Goal: Information Seeking & Learning: Learn about a topic

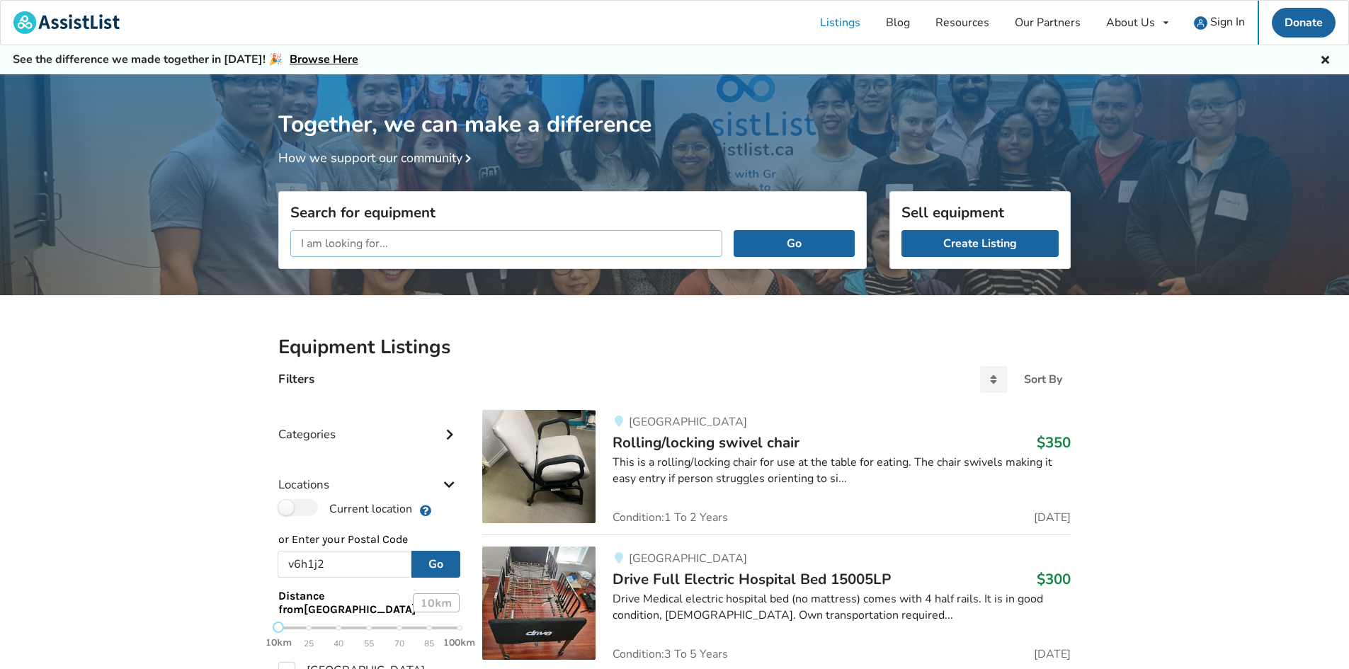
click at [468, 249] on input "text" at bounding box center [506, 243] width 432 height 27
type input "t"
click at [734, 230] on button "Go" at bounding box center [794, 243] width 121 height 27
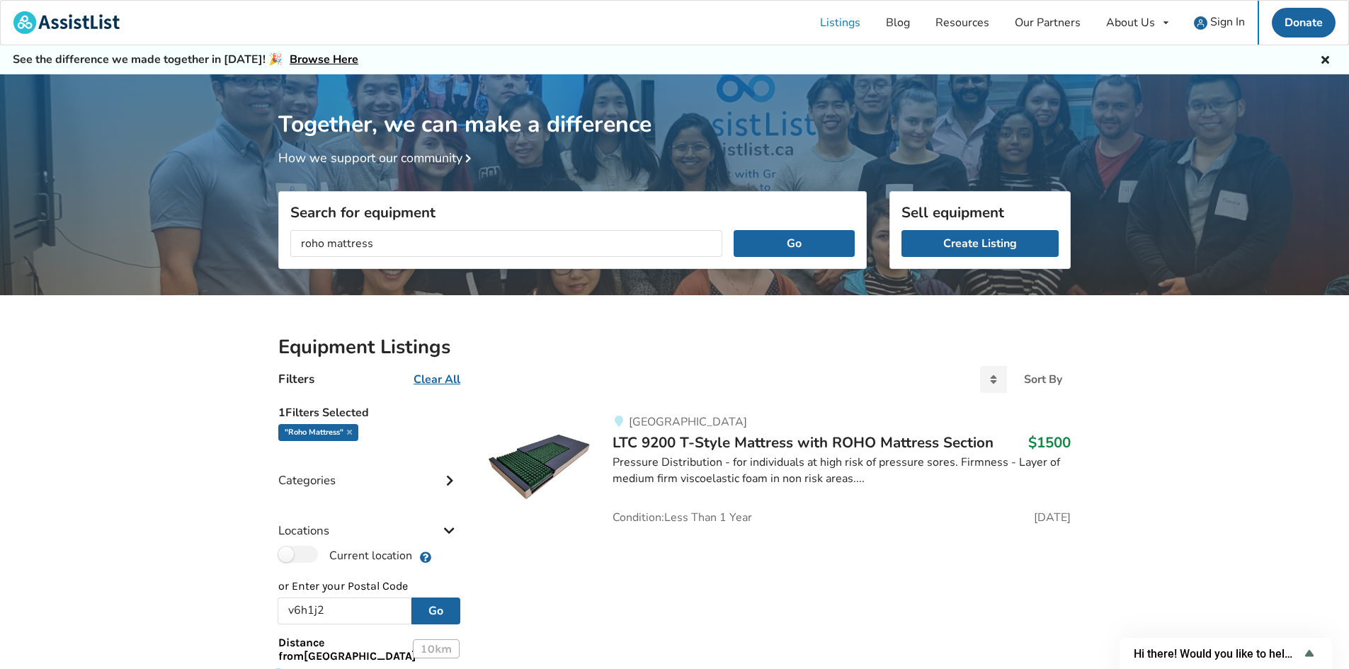
click at [1158, 386] on div "Equipment Listings Filters Clear All Sort By Most recent Price ascending Price …" at bounding box center [674, 647] width 1349 height 705
drag, startPoint x: 372, startPoint y: 244, endPoint x: 278, endPoint y: 244, distance: 94.2
click at [278, 244] on div "Search for equipment roho mattress Go" at bounding box center [572, 290] width 611 height 101
type input "tilt wheelchair"
click at [734, 230] on button "Go" at bounding box center [794, 243] width 121 height 27
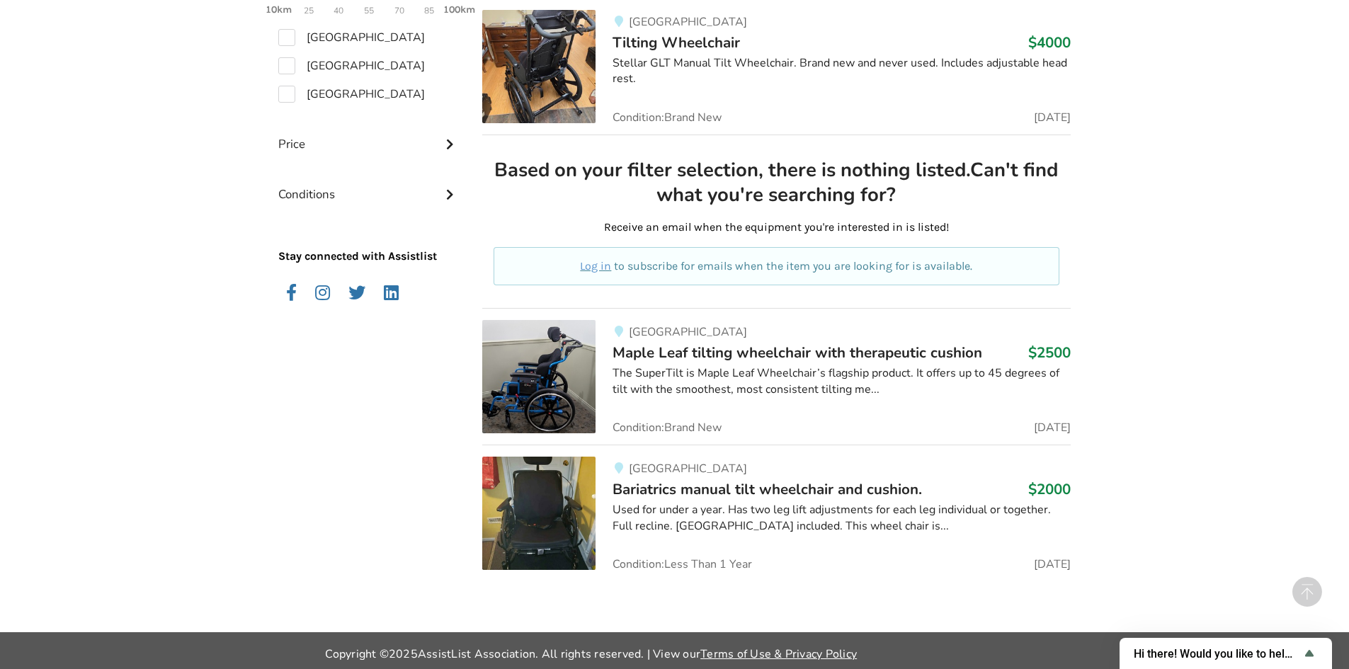
scroll to position [686, 0]
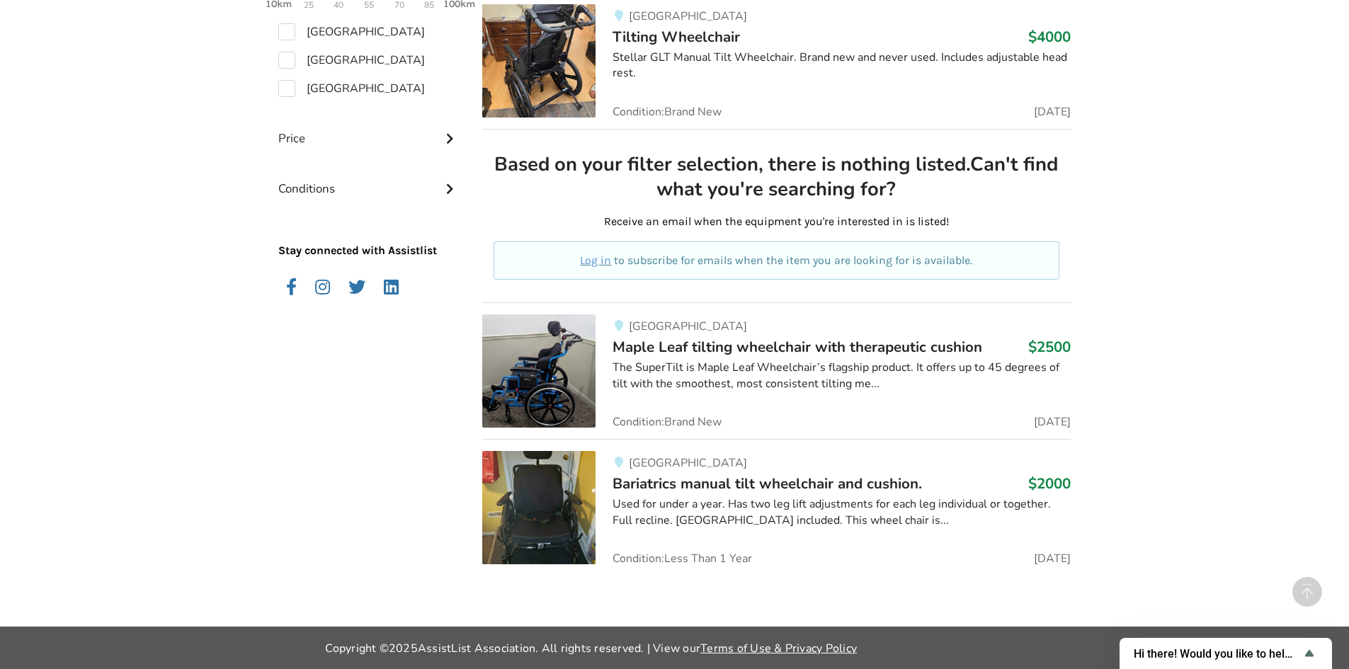
click at [732, 485] on span "Bariatrics manual tilt wheelchair and cushion." at bounding box center [767, 484] width 309 height 20
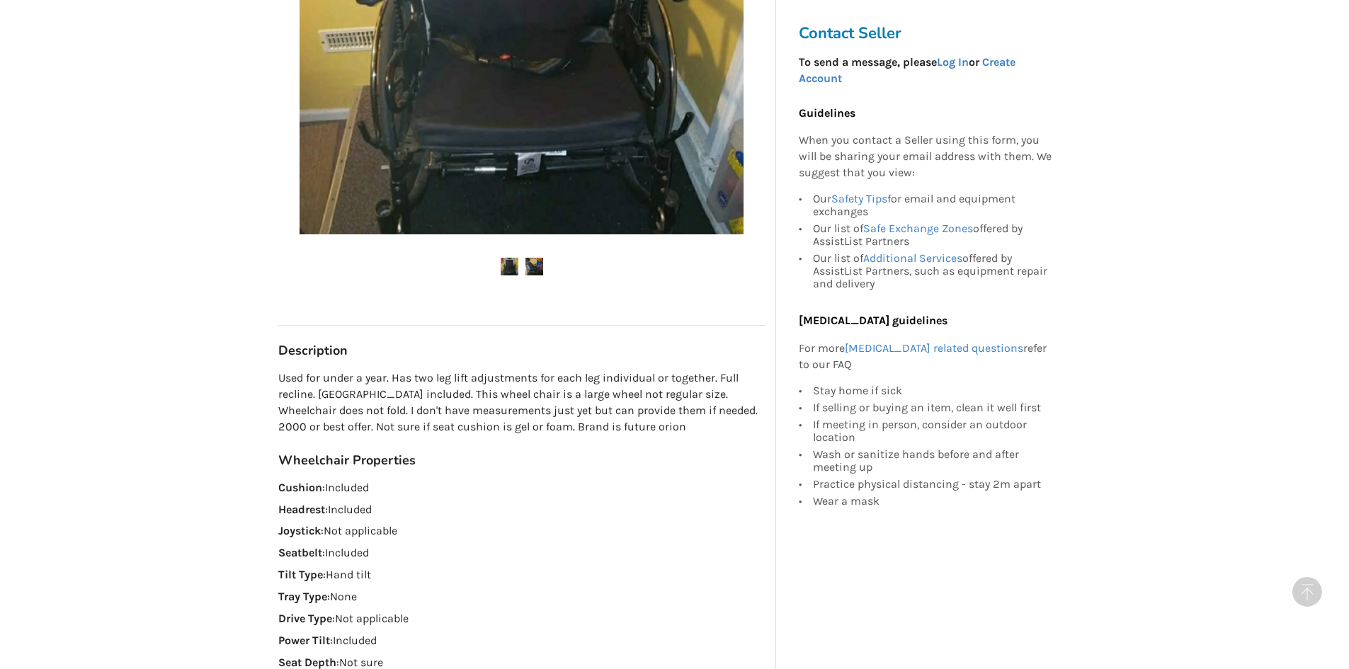
scroll to position [496, 0]
click at [539, 269] on img at bounding box center [534, 267] width 18 height 18
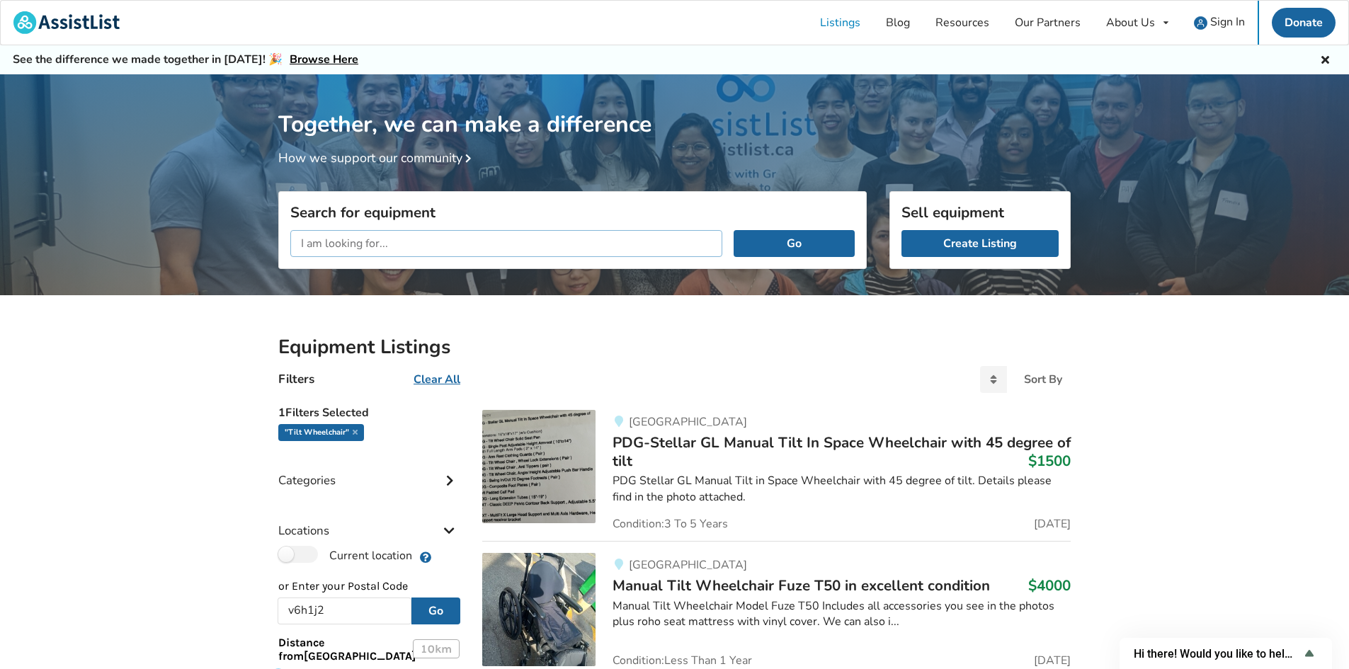
drag, startPoint x: 107, startPoint y: 191, endPoint x: 91, endPoint y: 188, distance: 16.0
type input "roho mattress"
click at [734, 230] on button "Go" at bounding box center [794, 243] width 121 height 27
